Goal: Task Accomplishment & Management: Manage account settings

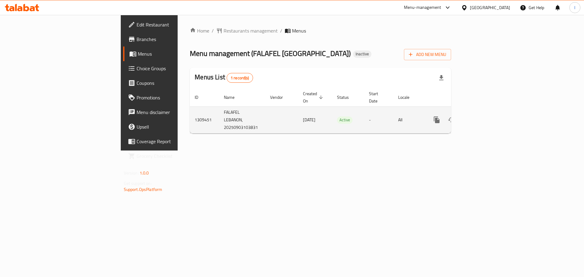
click at [488, 117] on link "enhanced table" at bounding box center [480, 119] width 15 height 15
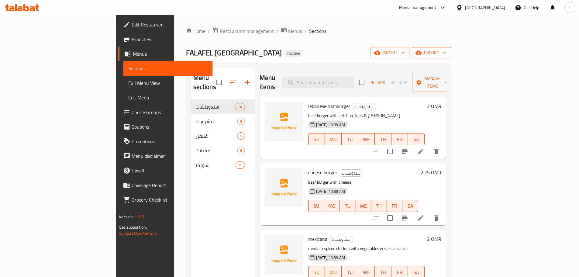
click at [422, 54] on icon "button" at bounding box center [419, 53] width 6 height 4
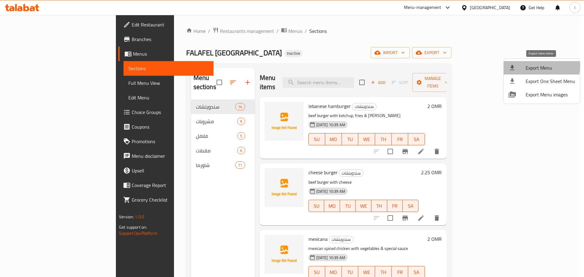
click at [535, 66] on span "Export Menu" at bounding box center [550, 67] width 50 height 7
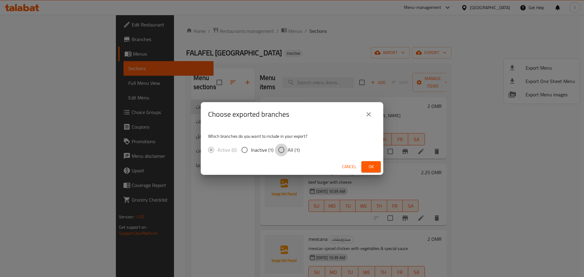
click at [283, 148] on input "All (1)" at bounding box center [281, 150] width 13 height 13
radio input "true"
click at [369, 164] on span "Ok" at bounding box center [371, 167] width 10 height 8
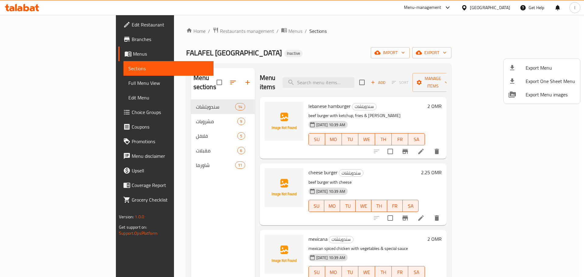
click at [534, 142] on div at bounding box center [292, 138] width 584 height 277
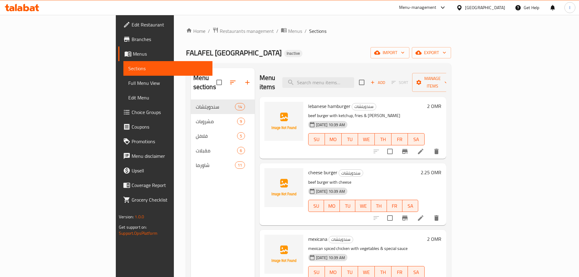
click at [118, 49] on link "Menus" at bounding box center [165, 54] width 94 height 15
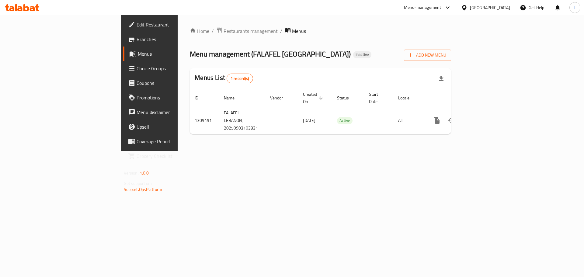
click at [451, 47] on div "Home / Restaurants management / Menus Menu management ( FALAFEL LEBANON ) Inact…" at bounding box center [320, 83] width 261 height 112
click at [446, 53] on span "Add New Menu" at bounding box center [427, 55] width 37 height 8
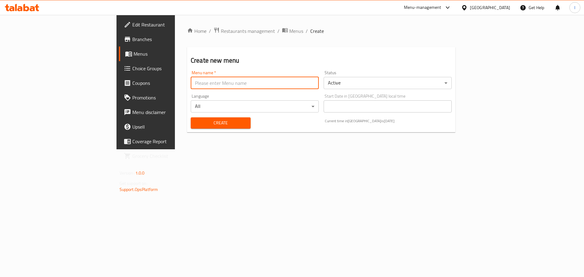
click at [221, 79] on input "text" at bounding box center [255, 83] width 128 height 12
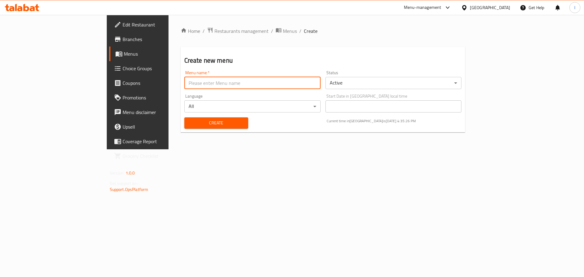
type input "."
click at [189, 123] on span "Create" at bounding box center [216, 123] width 54 height 8
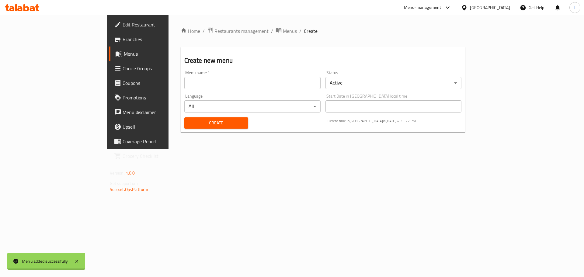
click at [71, 52] on div at bounding box center [292, 138] width 584 height 277
click at [124, 53] on span "Menus" at bounding box center [162, 53] width 76 height 7
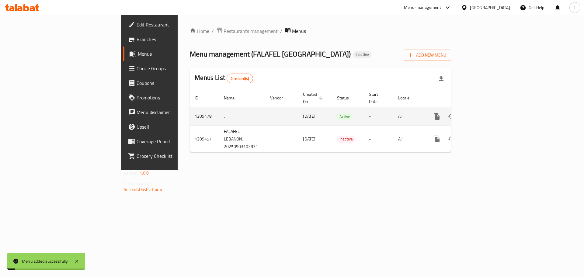
click at [484, 113] on icon "enhanced table" at bounding box center [480, 116] width 7 height 7
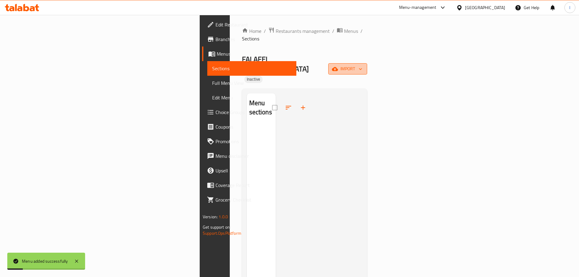
click at [362, 65] on span "import" at bounding box center [347, 69] width 29 height 8
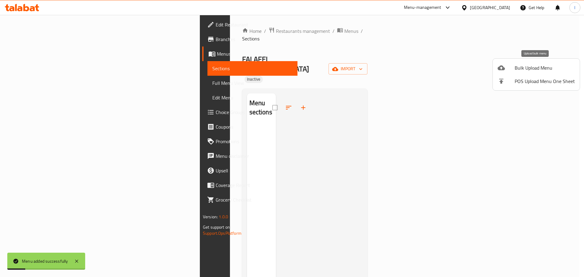
click at [530, 63] on li "Bulk Upload Menu" at bounding box center [536, 67] width 87 height 13
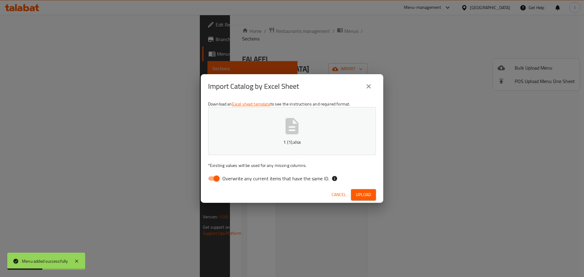
drag, startPoint x: 234, startPoint y: 187, endPoint x: 244, endPoint y: 184, distance: 10.3
click at [235, 187] on div "Cancel Upload" at bounding box center [292, 195] width 182 height 16
drag, startPoint x: 245, startPoint y: 184, endPoint x: 277, endPoint y: 181, distance: 32.0
click at [246, 183] on label "Overwrite any current items that have the same ID." at bounding box center [267, 179] width 124 height 12
click at [234, 183] on input "Overwrite any current items that have the same ID." at bounding box center [216, 179] width 35 height 12
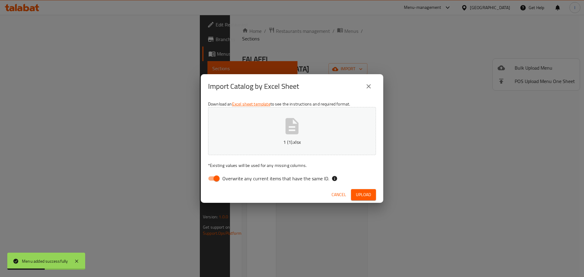
checkbox input "false"
click at [365, 186] on div "Download an Excel sheet template to see the instructions and required format. 1…" at bounding box center [292, 143] width 182 height 88
click at [366, 191] on span "Upload" at bounding box center [363, 195] width 15 height 8
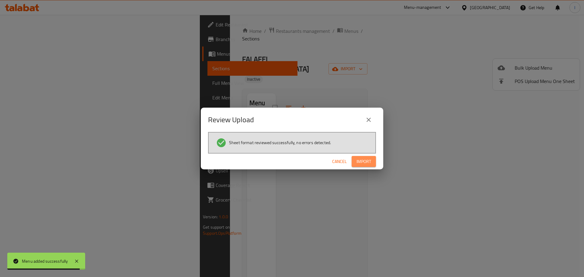
click at [362, 166] on button "Import" at bounding box center [363, 161] width 24 height 11
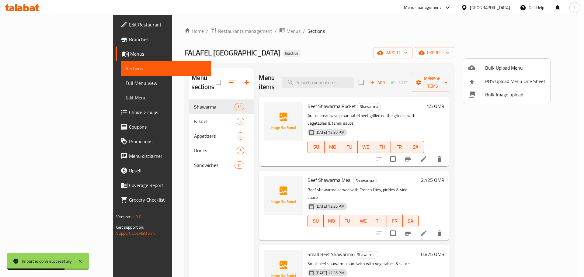
click at [29, 40] on div at bounding box center [292, 138] width 584 height 277
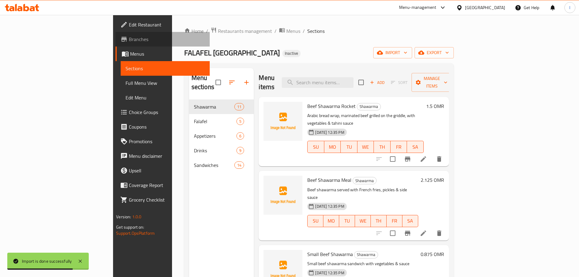
drag, startPoint x: 25, startPoint y: 39, endPoint x: 74, endPoint y: 26, distance: 51.0
click at [129, 39] on span "Branches" at bounding box center [167, 39] width 76 height 7
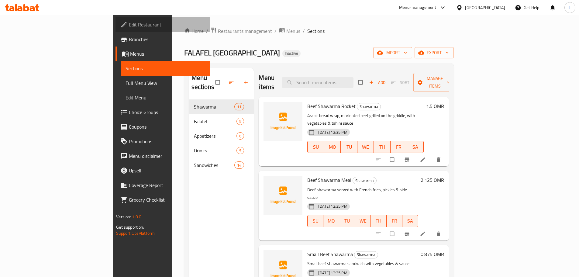
click at [129, 21] on span "Edit Restaurant" at bounding box center [167, 24] width 76 height 7
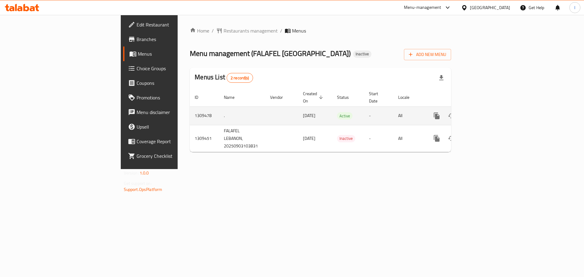
click at [484, 112] on icon "enhanced table" at bounding box center [480, 115] width 7 height 7
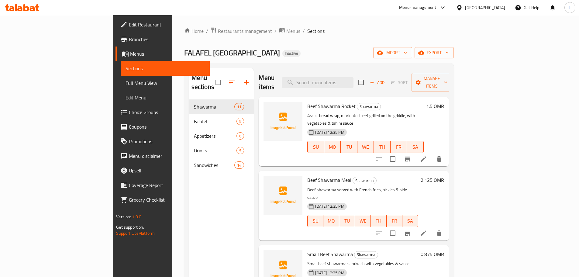
click at [126, 85] on span "Full Menu View" at bounding box center [165, 82] width 79 height 7
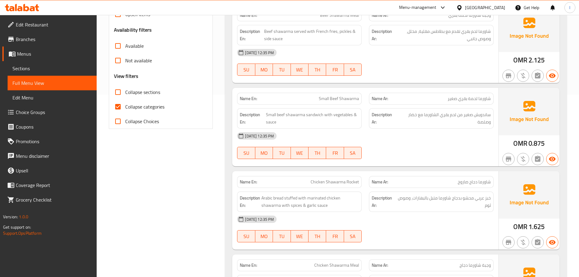
drag, startPoint x: 129, startPoint y: 112, endPoint x: 133, endPoint y: 111, distance: 4.1
click at [129, 112] on label "Collapse categories" at bounding box center [138, 106] width 54 height 15
click at [125, 112] on input "Collapse categories" at bounding box center [118, 106] width 15 height 15
checkbox input "false"
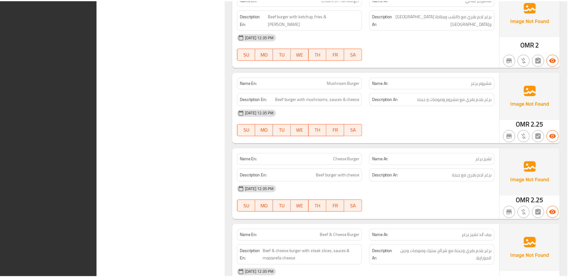
scroll to position [3566, 0]
